Goal: Information Seeking & Learning: Learn about a topic

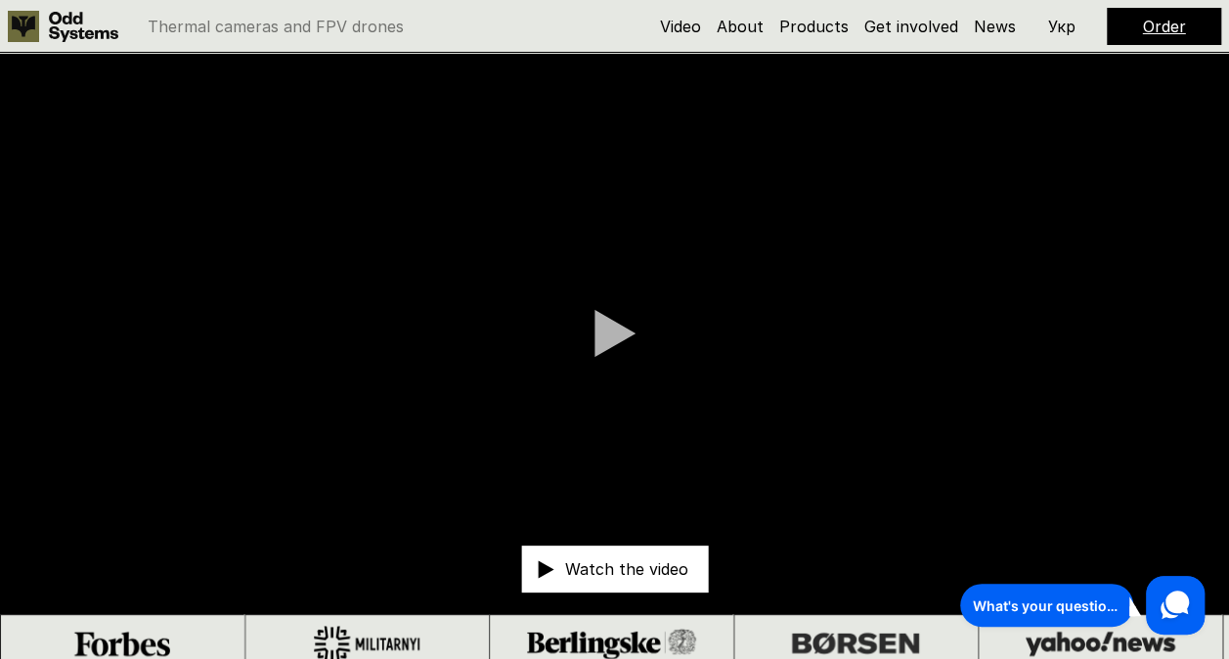
click at [159, 444] on video at bounding box center [614, 333] width 1229 height 561
click at [744, 20] on link "About" at bounding box center [740, 27] width 47 height 20
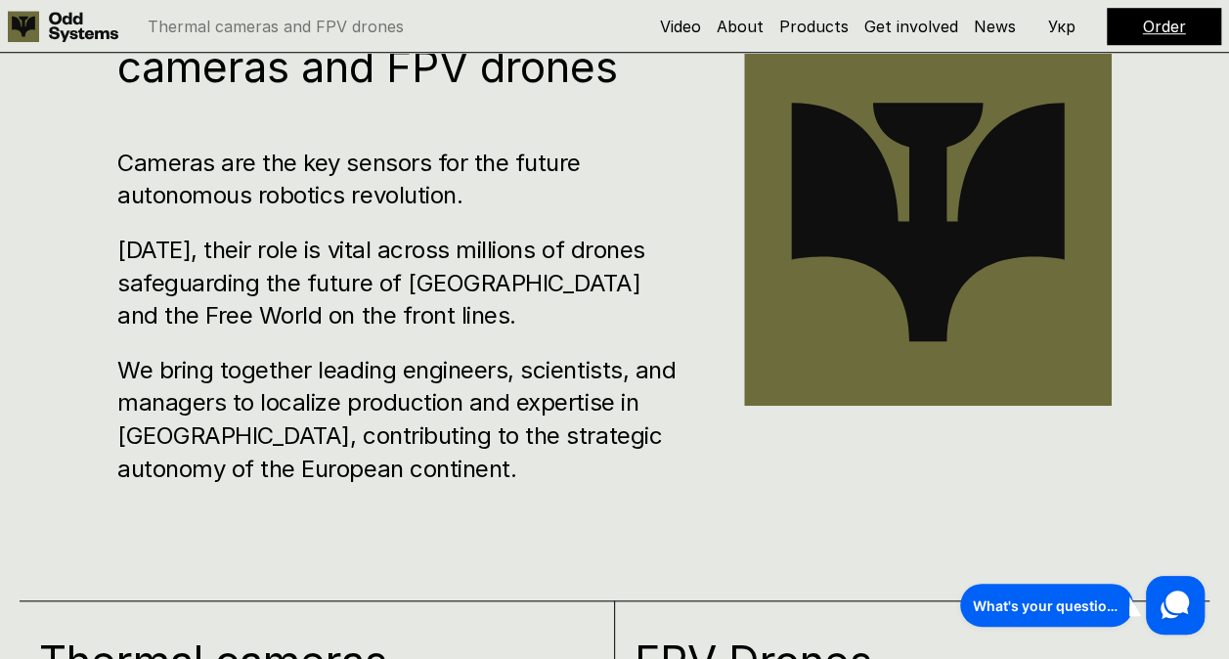
scroll to position [966, 0]
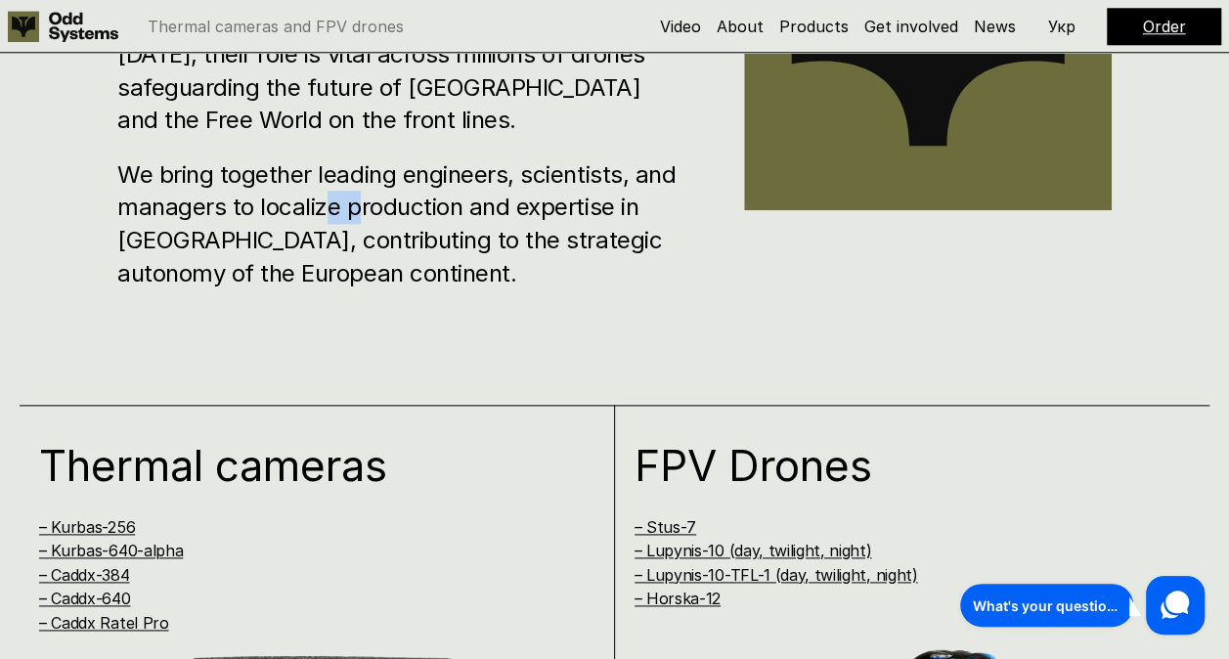
drag, startPoint x: 359, startPoint y: 207, endPoint x: 357, endPoint y: 223, distance: 15.8
click at [357, 223] on h3 "We bring together leading engineers, scientists, and managers to localize produ…" at bounding box center [401, 223] width 568 height 131
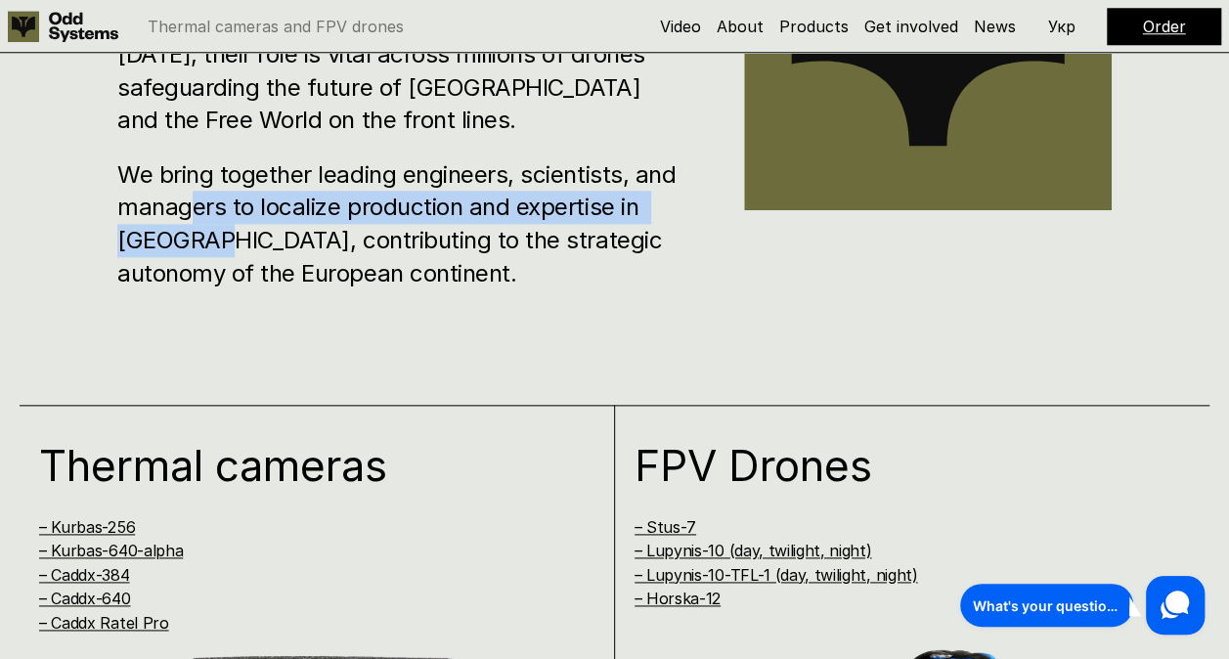
drag, startPoint x: 357, startPoint y: 223, endPoint x: 207, endPoint y: 250, distance: 152.1
click at [207, 250] on h3 "We bring together leading engineers, scientists, and managers to localize produ…" at bounding box center [401, 223] width 568 height 131
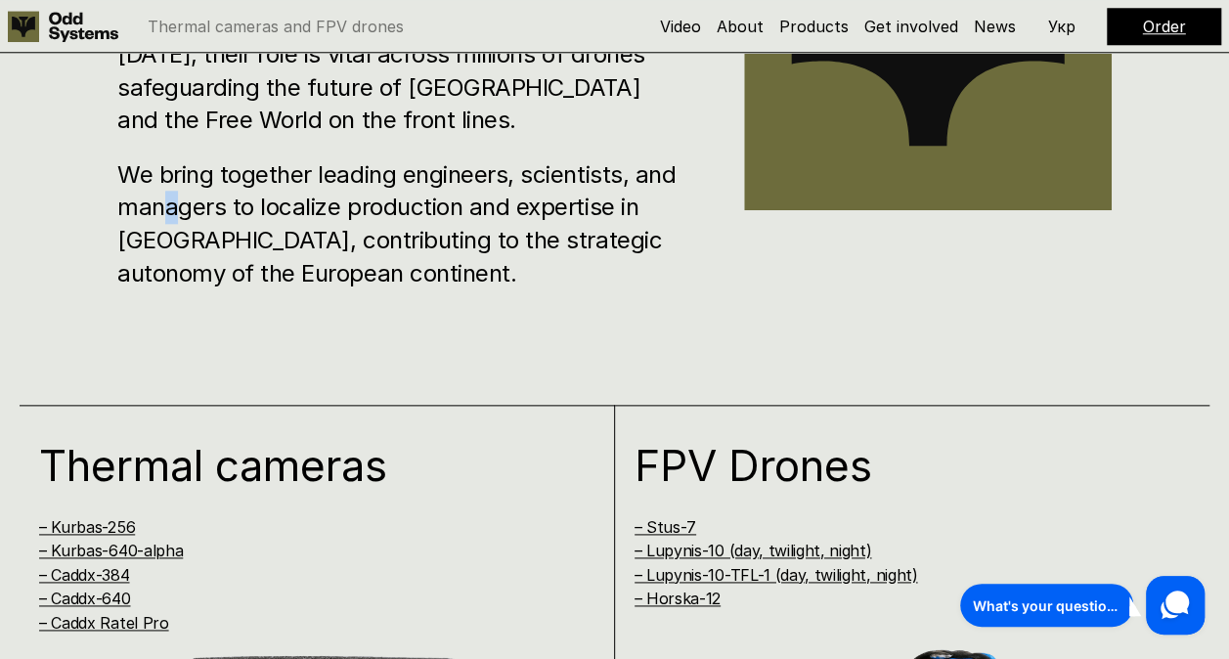
drag, startPoint x: 207, startPoint y: 250, endPoint x: 183, endPoint y: 215, distance: 42.9
click at [183, 215] on h3 "We bring together leading engineers, scientists, and managers to localize produ…" at bounding box center [401, 223] width 568 height 131
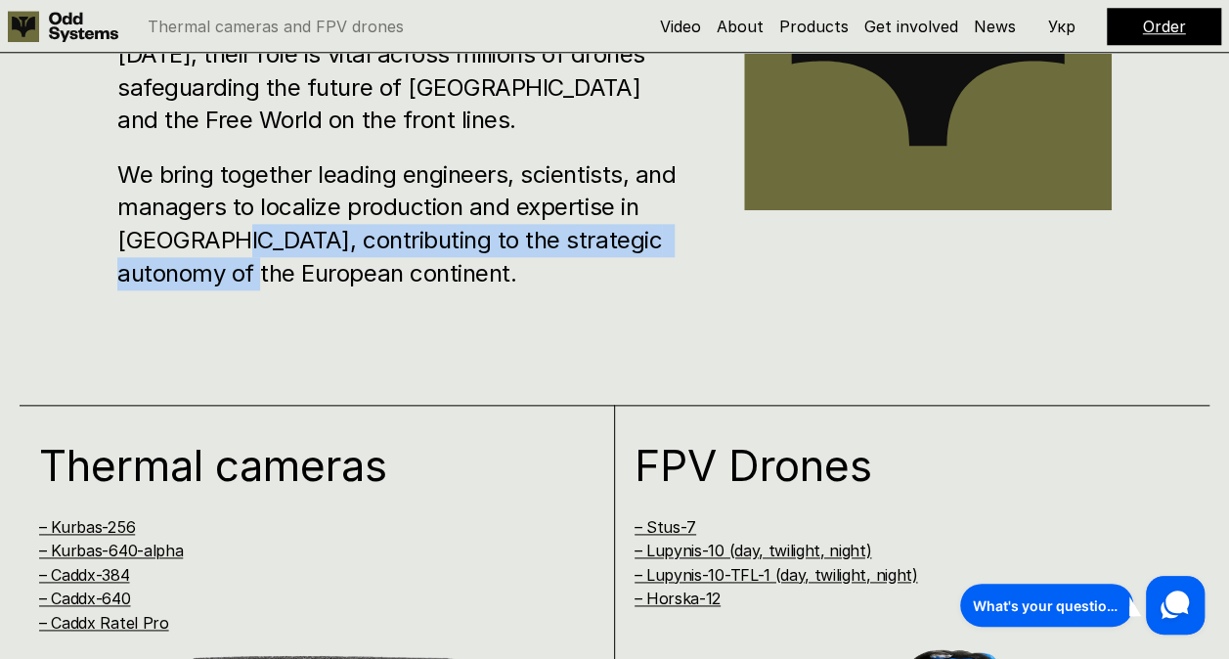
drag, startPoint x: 183, startPoint y: 215, endPoint x: 207, endPoint y: 213, distance: 24.5
click at [207, 213] on h3 "We bring together leading engineers, scientists, and managers to localize produ…" at bounding box center [401, 223] width 568 height 131
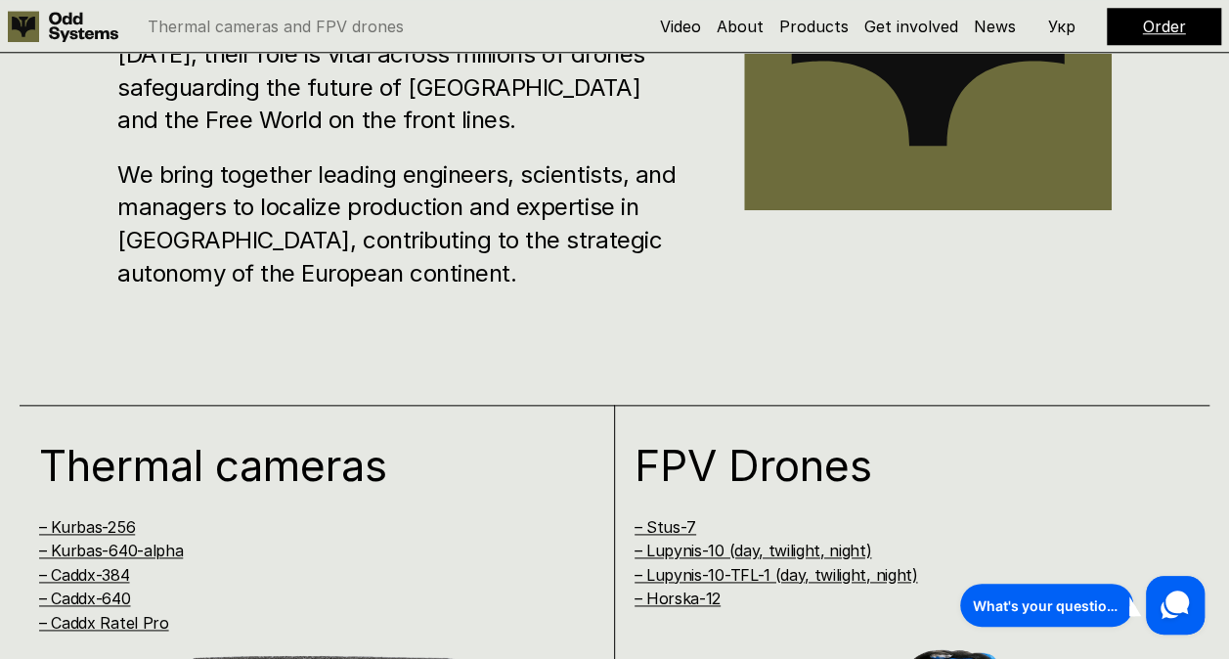
drag, startPoint x: 207, startPoint y: 213, endPoint x: 155, endPoint y: 205, distance: 53.4
click at [155, 205] on h3 "We bring together leading engineers, scientists, and managers to localize produ…" at bounding box center [401, 223] width 568 height 131
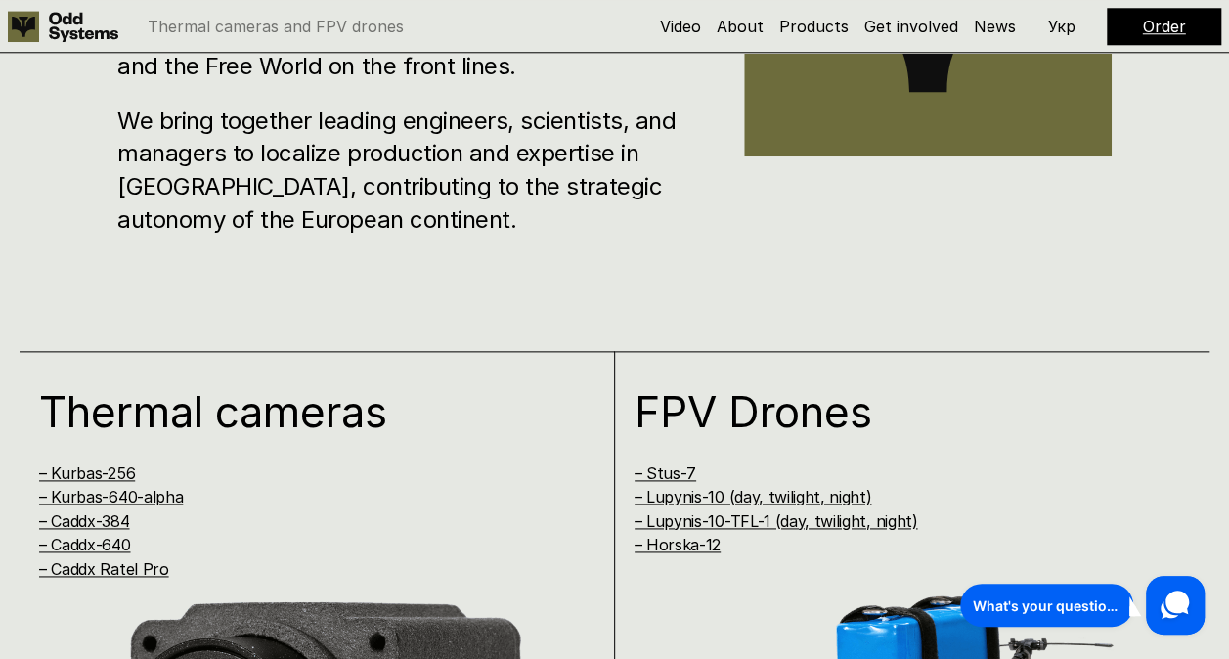
scroll to position [1064, 0]
